Goal: Task Accomplishment & Management: Use online tool/utility

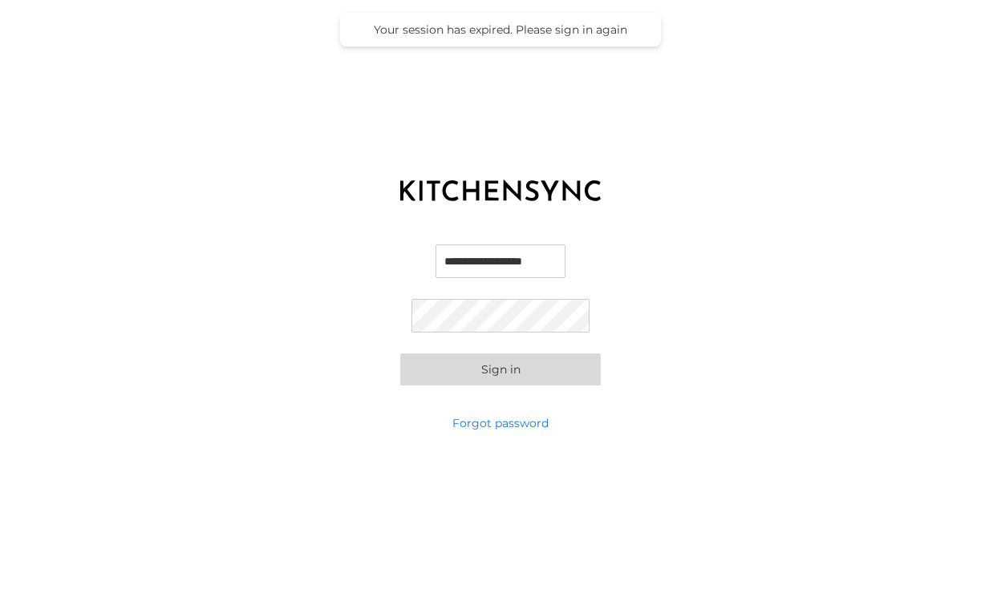
type input "**********"
click at [500, 369] on button "Sign in" at bounding box center [500, 370] width 200 height 32
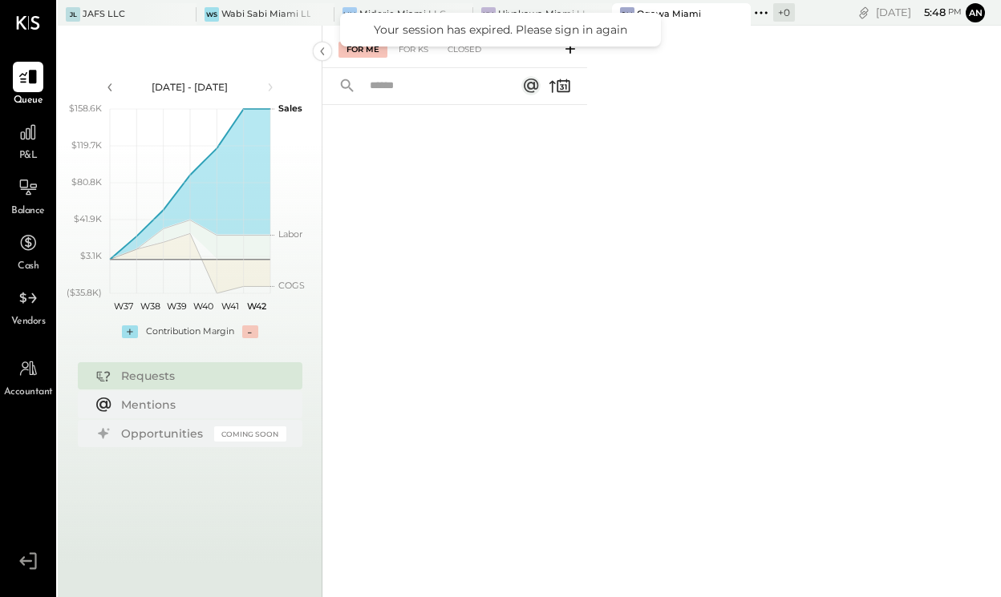
click at [715, 86] on div "For Me For KS Closed" at bounding box center [661, 312] width 678 height 572
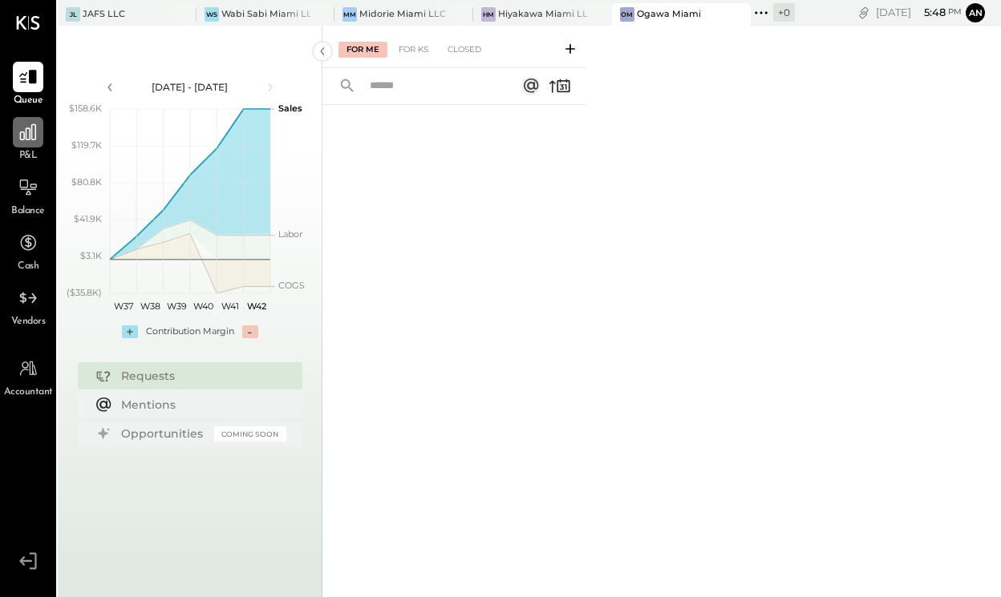
click at [30, 140] on icon at bounding box center [28, 132] width 21 height 21
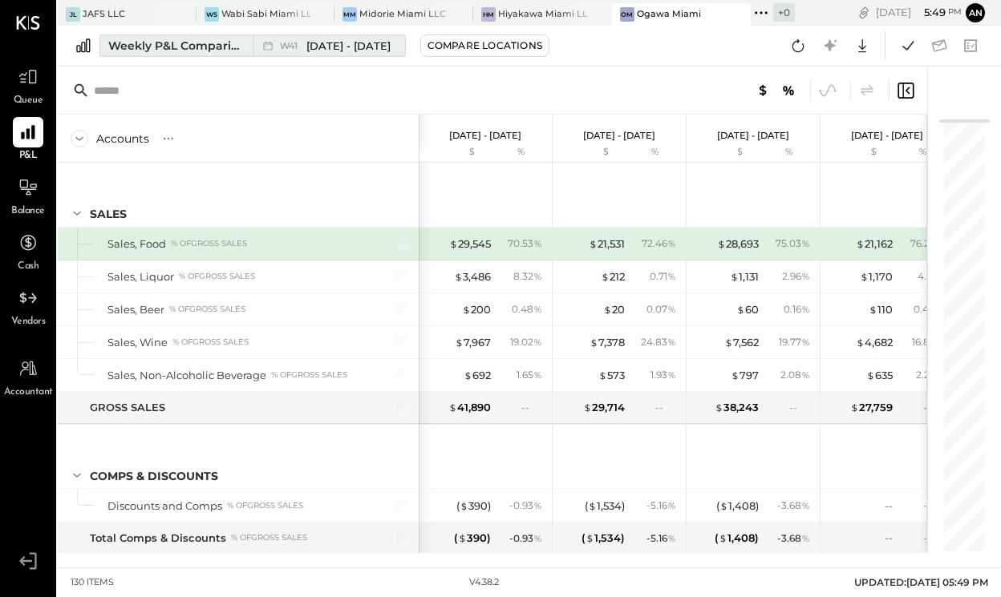
click at [241, 48] on div "Weekly P&L Comparison" at bounding box center [175, 46] width 135 height 16
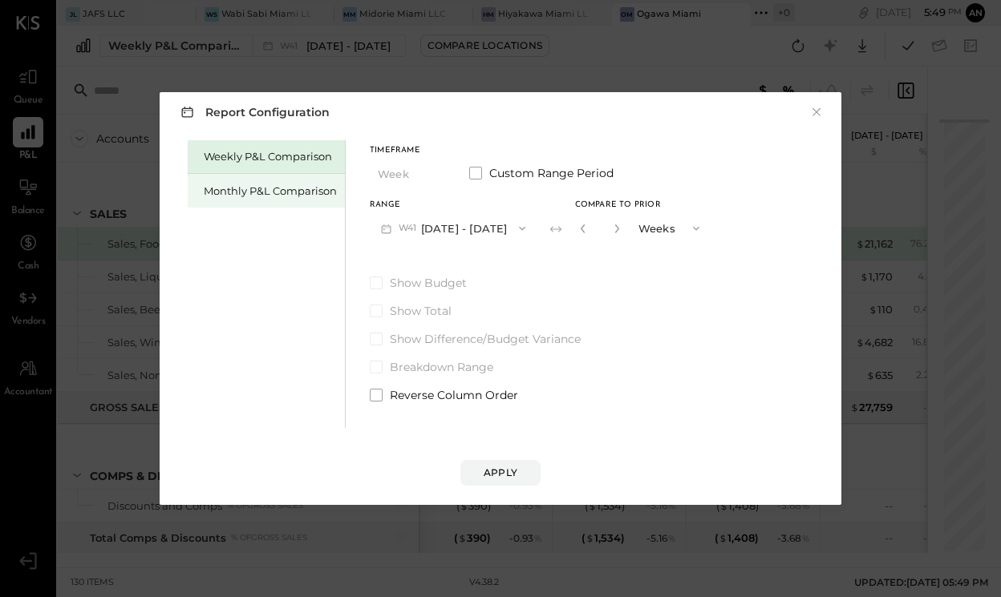
click at [308, 196] on div "Monthly P&L Comparison" at bounding box center [270, 191] width 133 height 15
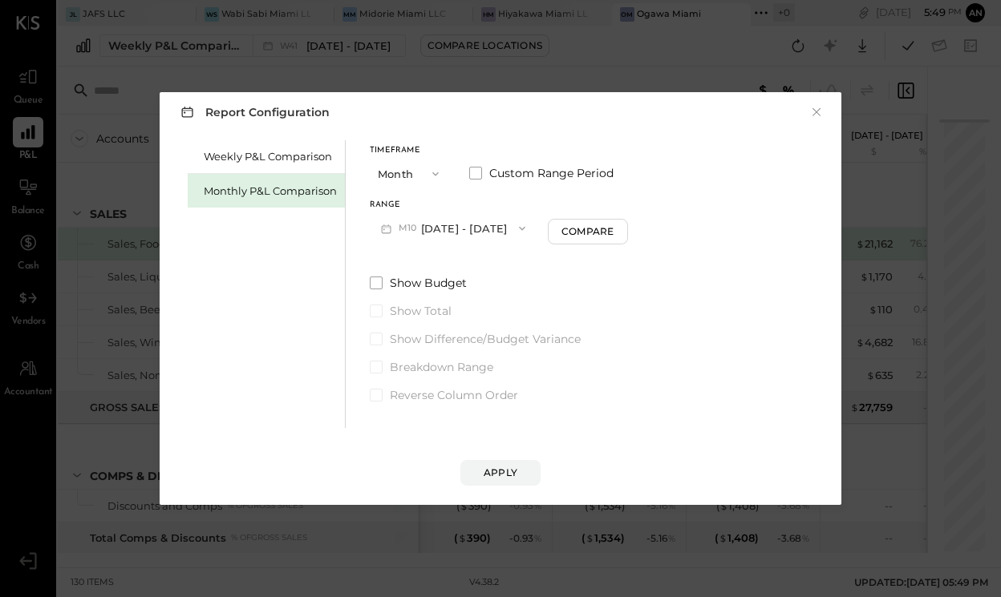
click at [438, 173] on icon "button" at bounding box center [435, 174] width 13 height 13
click at [424, 203] on div "Quarter" at bounding box center [410, 202] width 79 height 29
click at [467, 233] on button "Q4 [DATE] - [DATE]" at bounding box center [450, 228] width 161 height 30
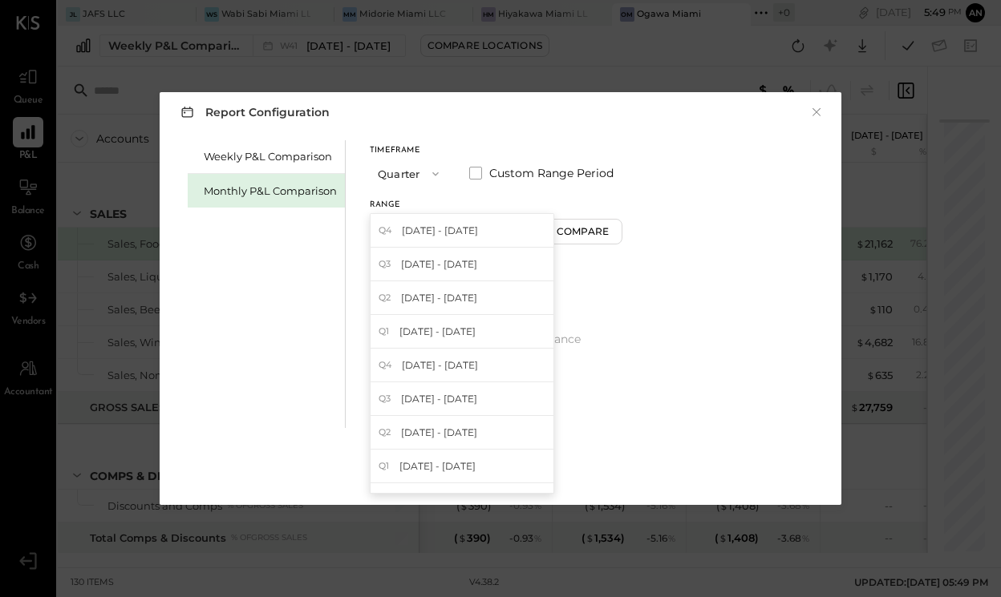
click at [497, 184] on div "Timeframe Quarter Custom Range Period" at bounding box center [496, 168] width 253 height 42
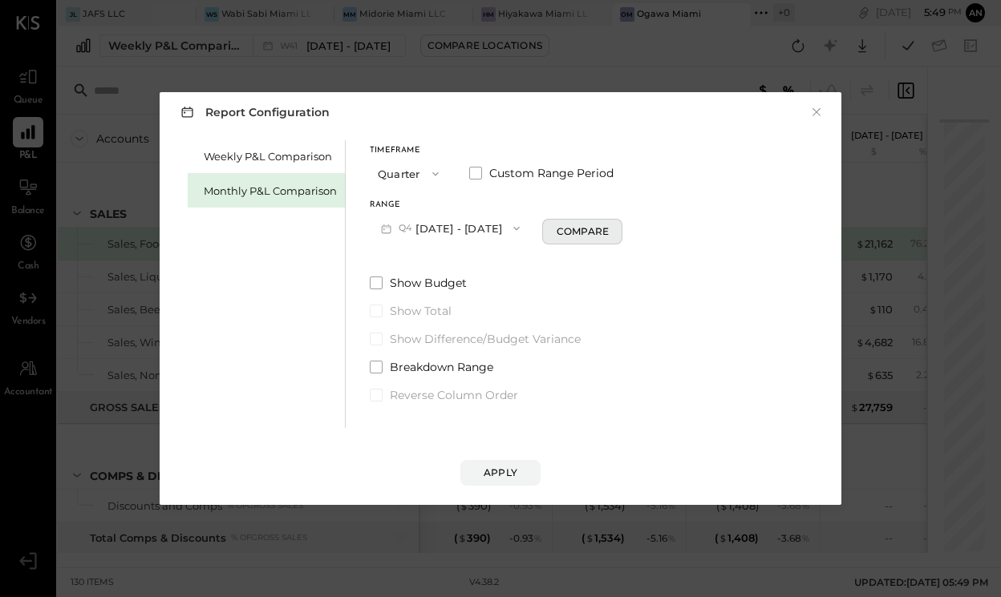
click at [570, 227] on button "Compare" at bounding box center [582, 232] width 80 height 26
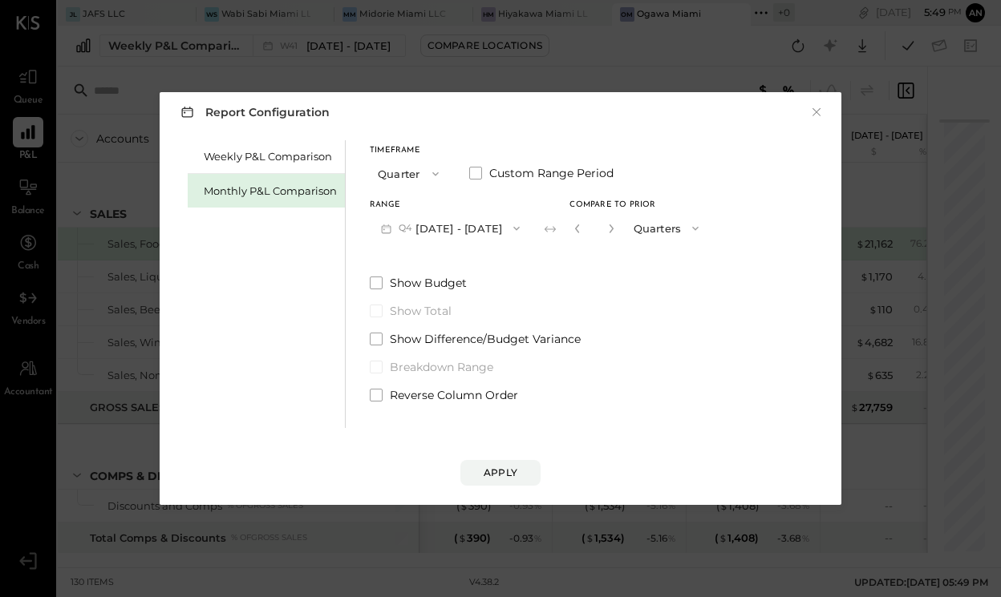
click at [702, 230] on icon "button" at bounding box center [695, 228] width 13 height 13
click at [690, 262] on div "Years" at bounding box center [667, 257] width 83 height 29
click at [438, 174] on icon "button" at bounding box center [435, 174] width 13 height 13
click at [419, 253] on div "Year" at bounding box center [410, 259] width 79 height 29
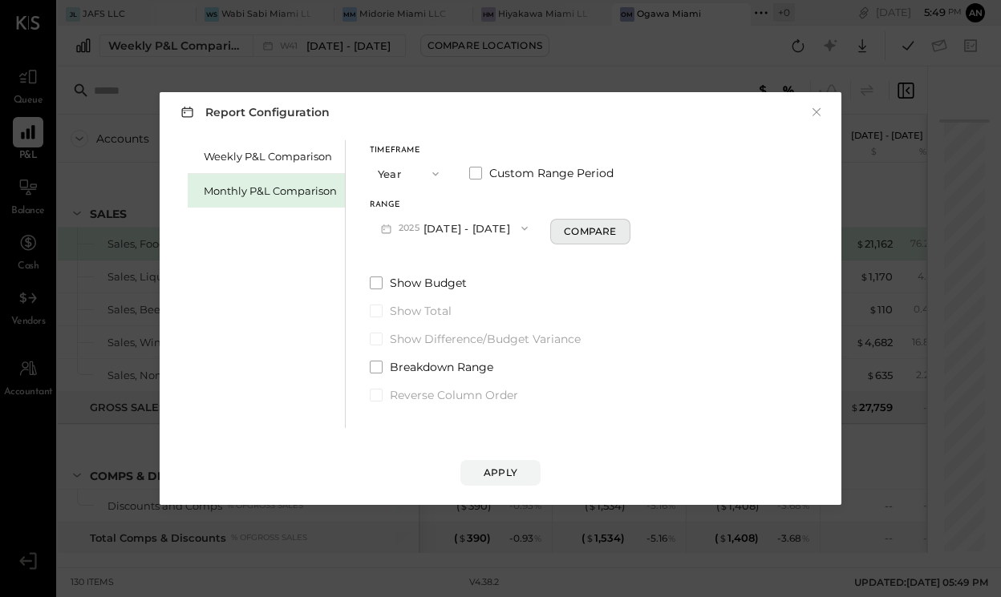
click at [605, 231] on div "Compare" at bounding box center [590, 232] width 52 height 14
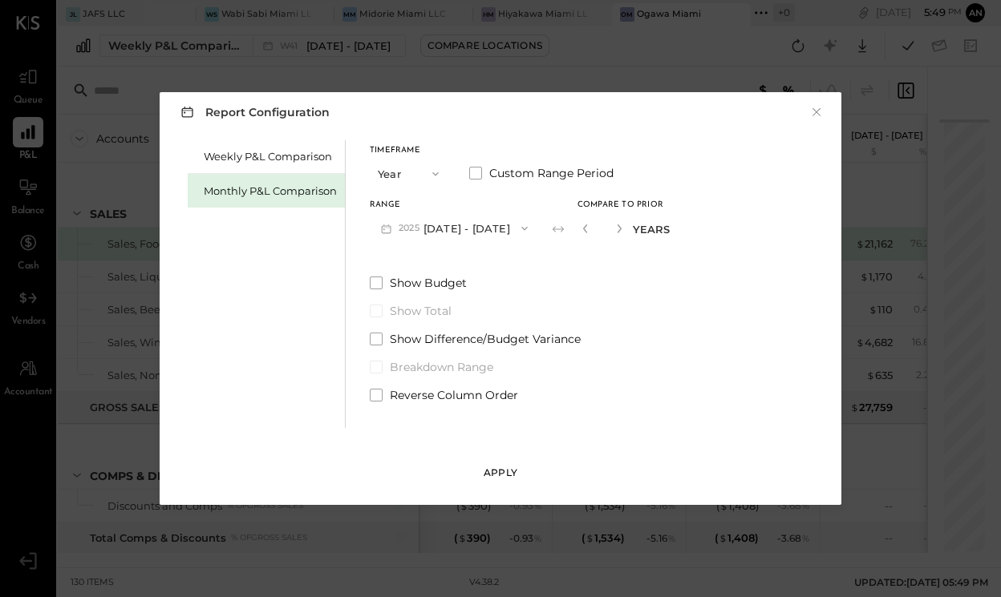
click at [508, 471] on div "Apply" at bounding box center [501, 473] width 34 height 14
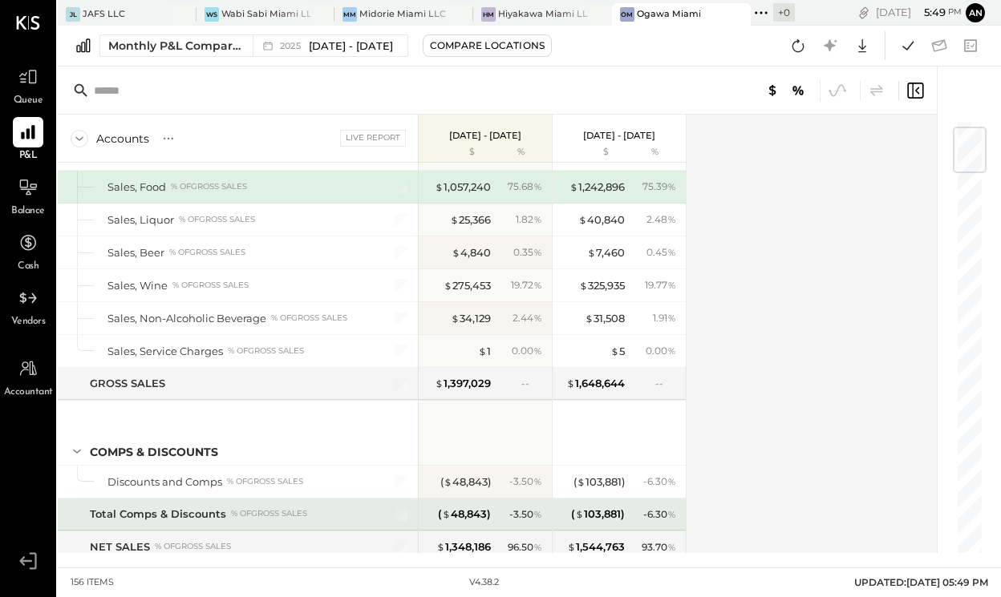
scroll to position [55, 0]
